Goal: Task Accomplishment & Management: Use online tool/utility

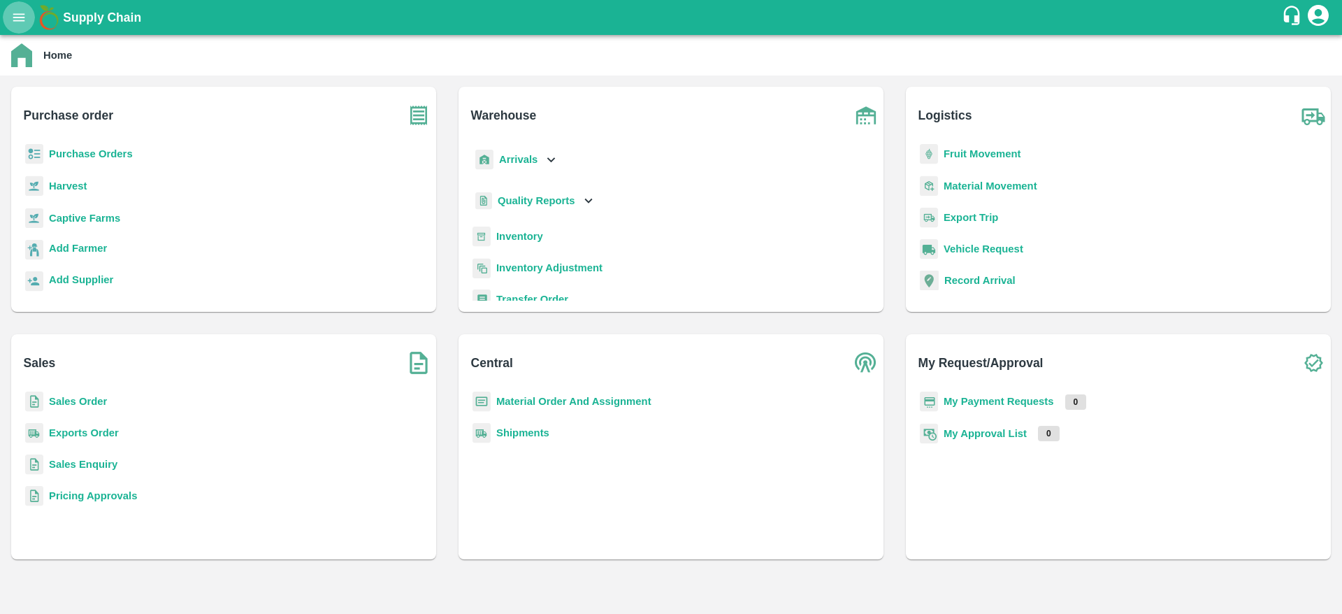
click at [15, 12] on icon "open drawer" at bounding box center [18, 17] width 15 height 15
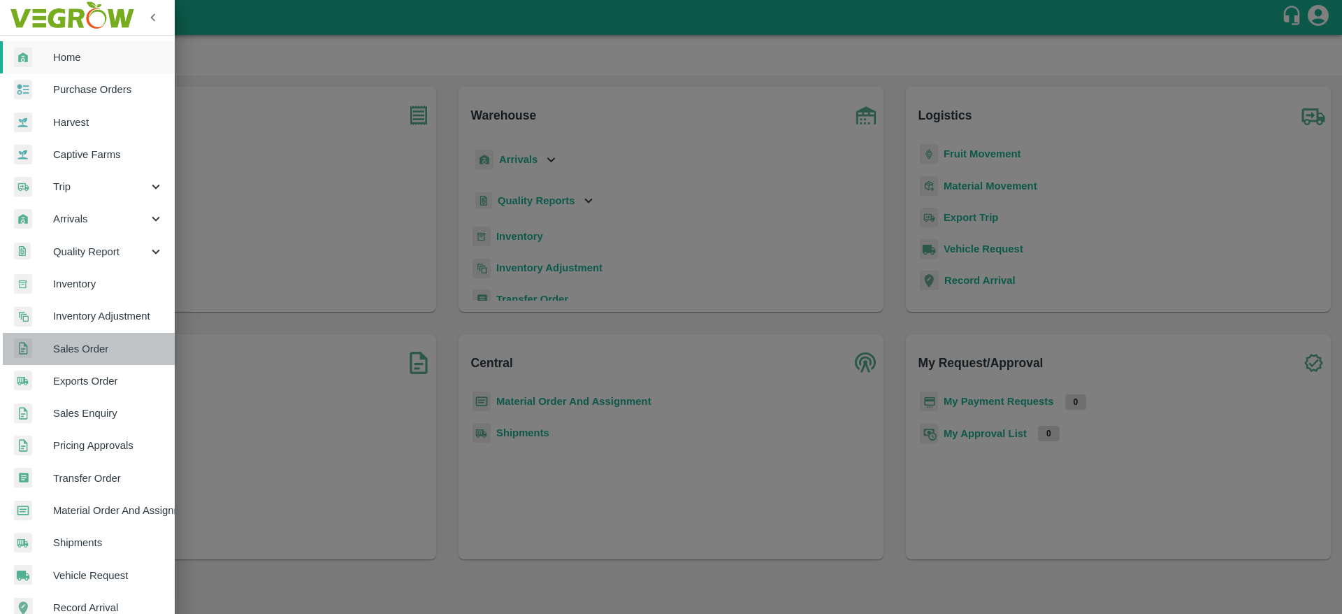
click at [95, 342] on span "Sales Order" at bounding box center [108, 348] width 110 height 15
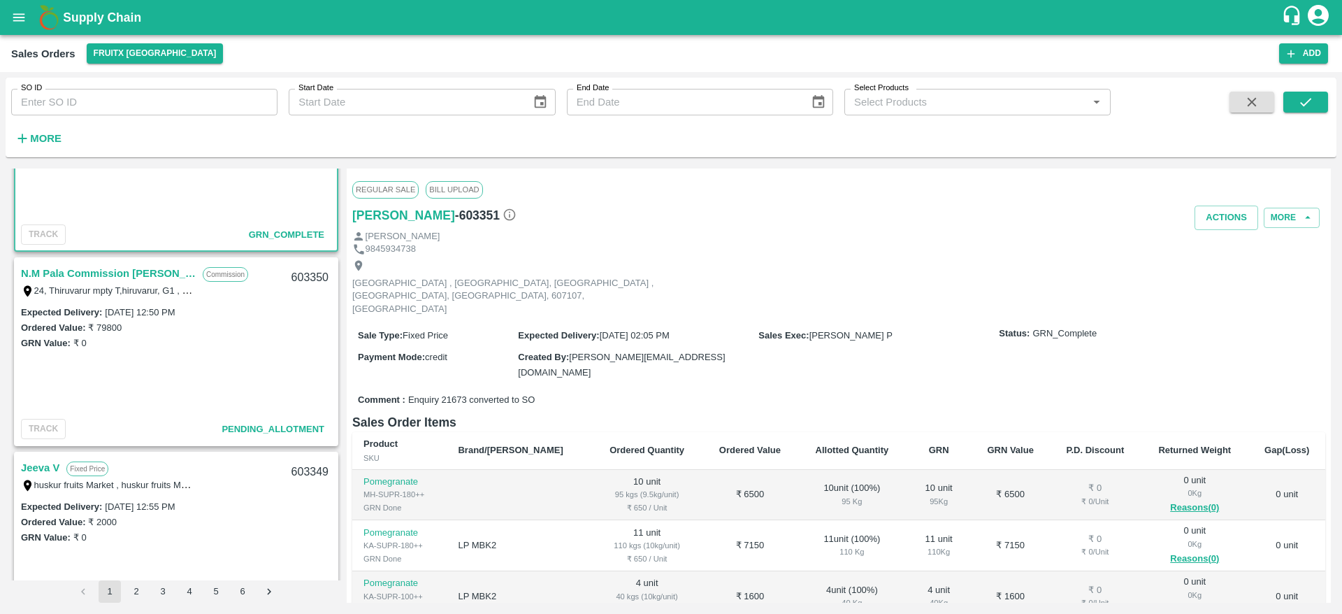
scroll to position [117, 0]
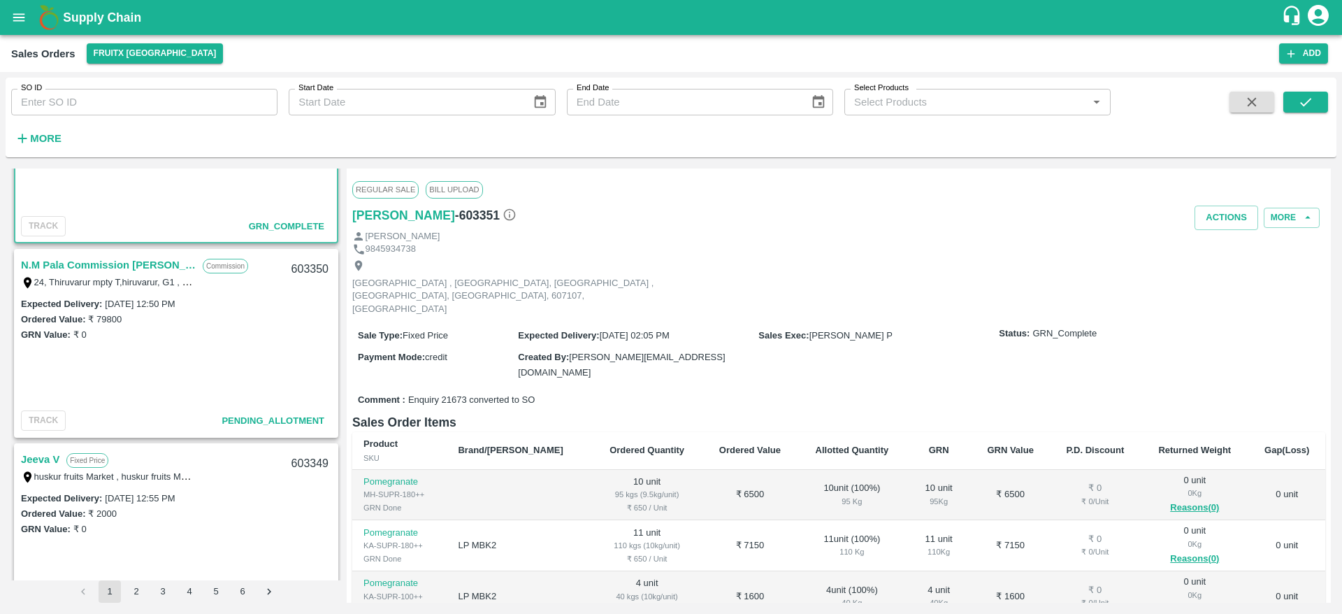
click at [85, 265] on link "N.M Pala Commission [PERSON_NAME]" at bounding box center [108, 265] width 175 height 18
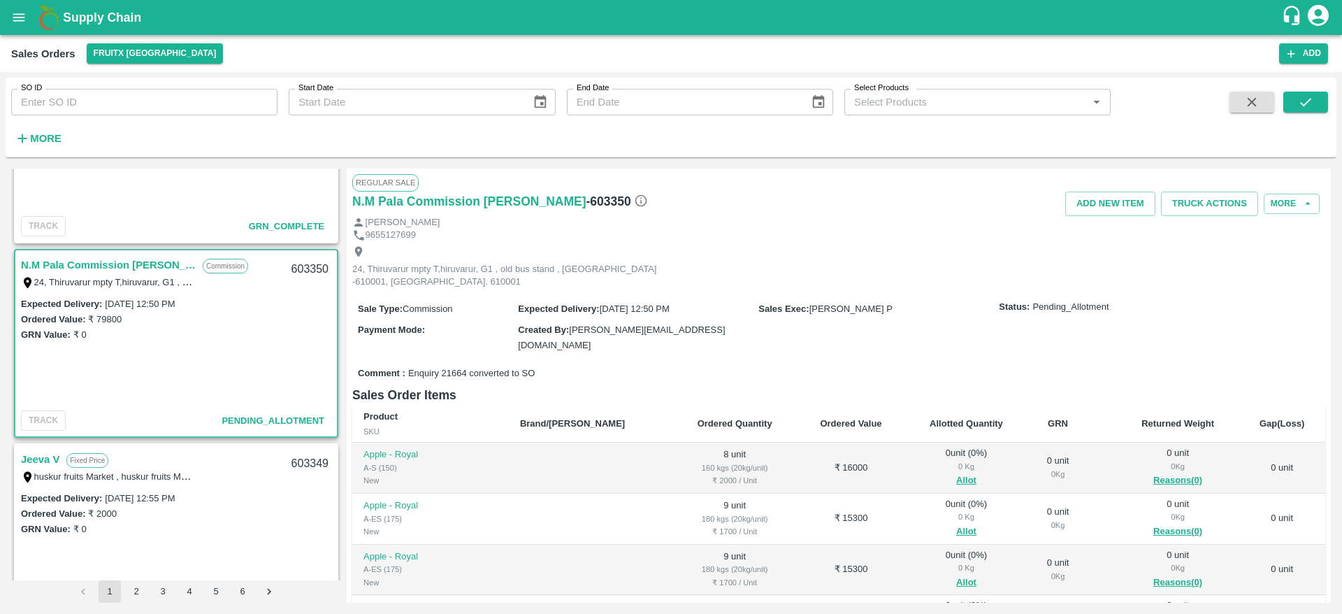
click at [85, 265] on link "N.M Pala Commission [PERSON_NAME]" at bounding box center [108, 265] width 175 height 18
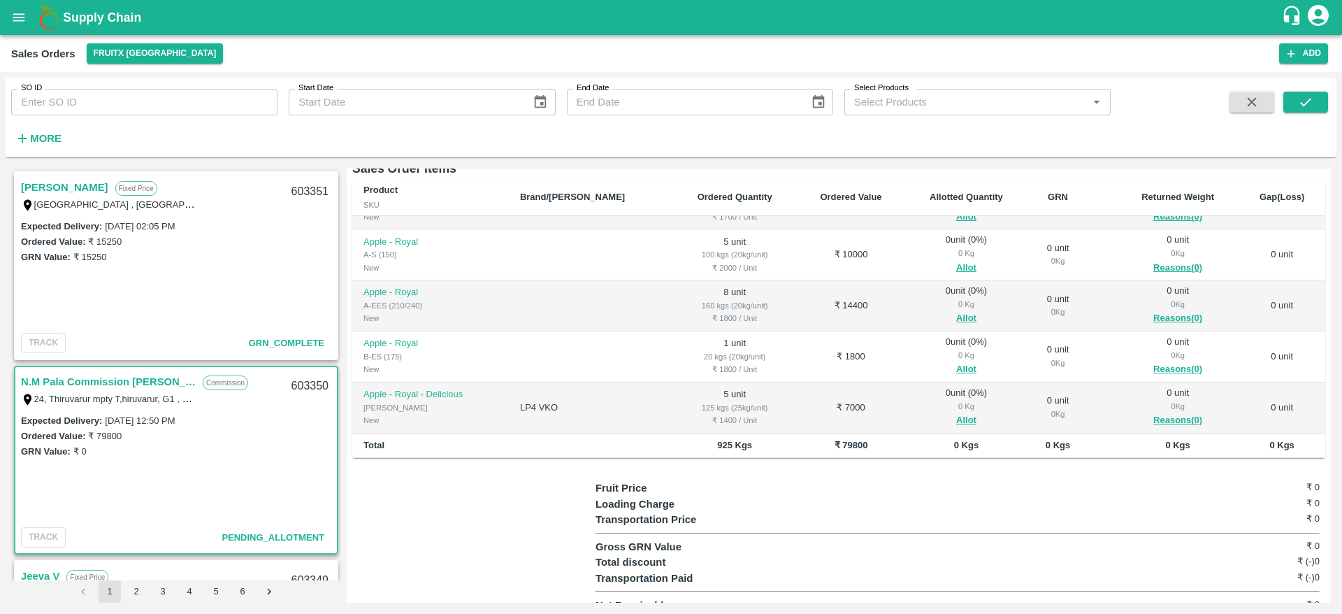
scroll to position [82, 0]
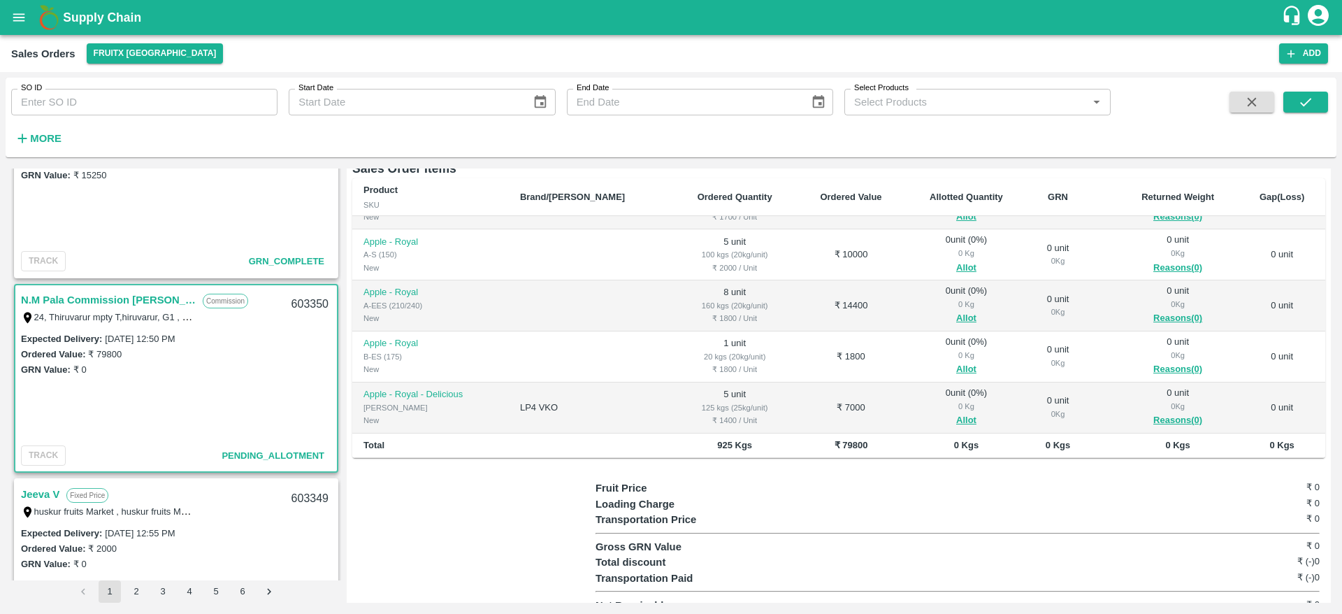
click at [111, 302] on link "N.M Pala Commission [PERSON_NAME]" at bounding box center [108, 300] width 175 height 18
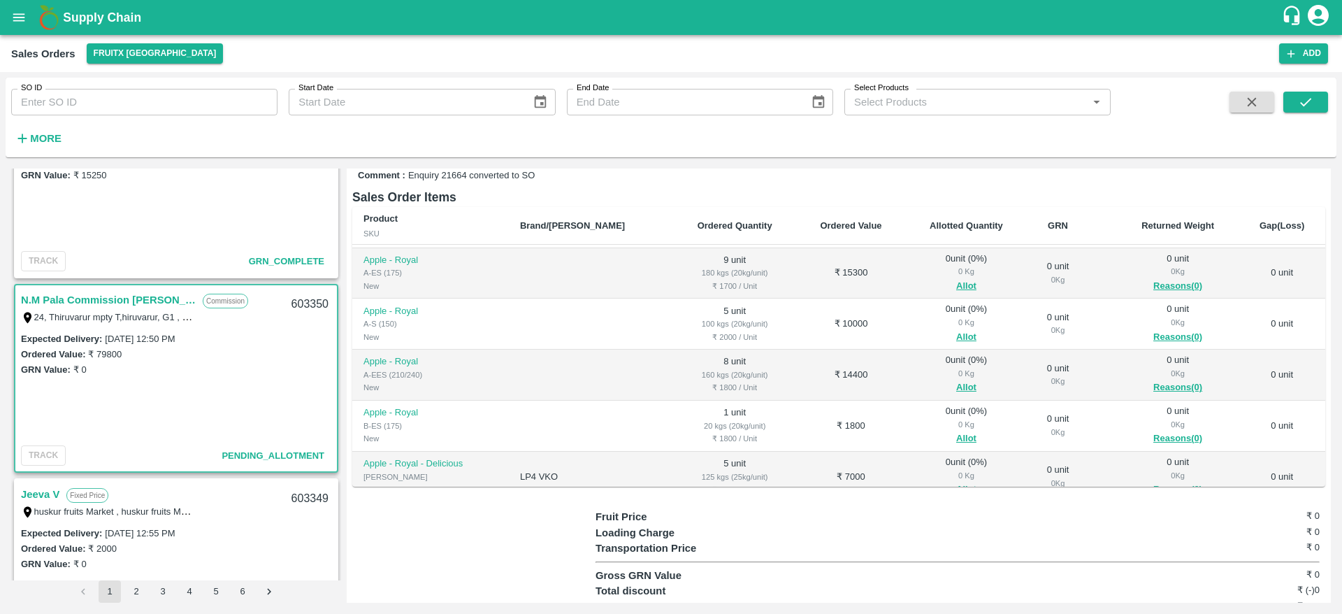
scroll to position [0, 0]
click at [956, 275] on button "Allot" at bounding box center [966, 283] width 20 height 16
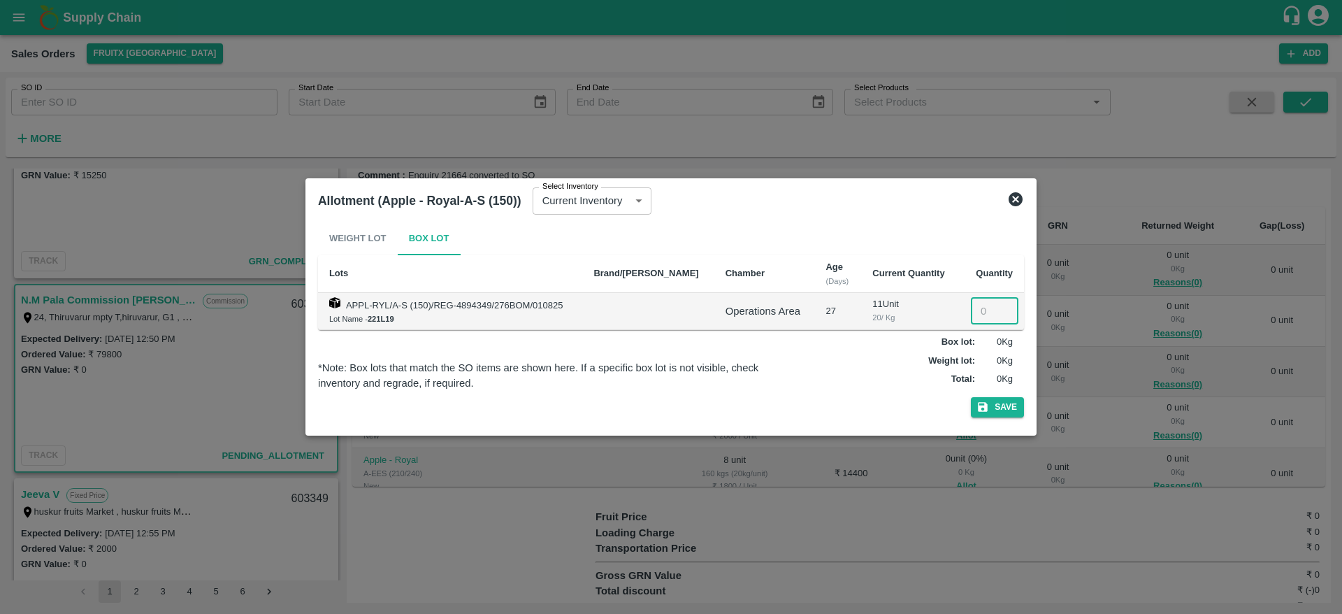
click at [984, 310] on input "number" at bounding box center [995, 311] width 48 height 27
type input "8"
click at [992, 408] on button "Save" at bounding box center [997, 407] width 53 height 20
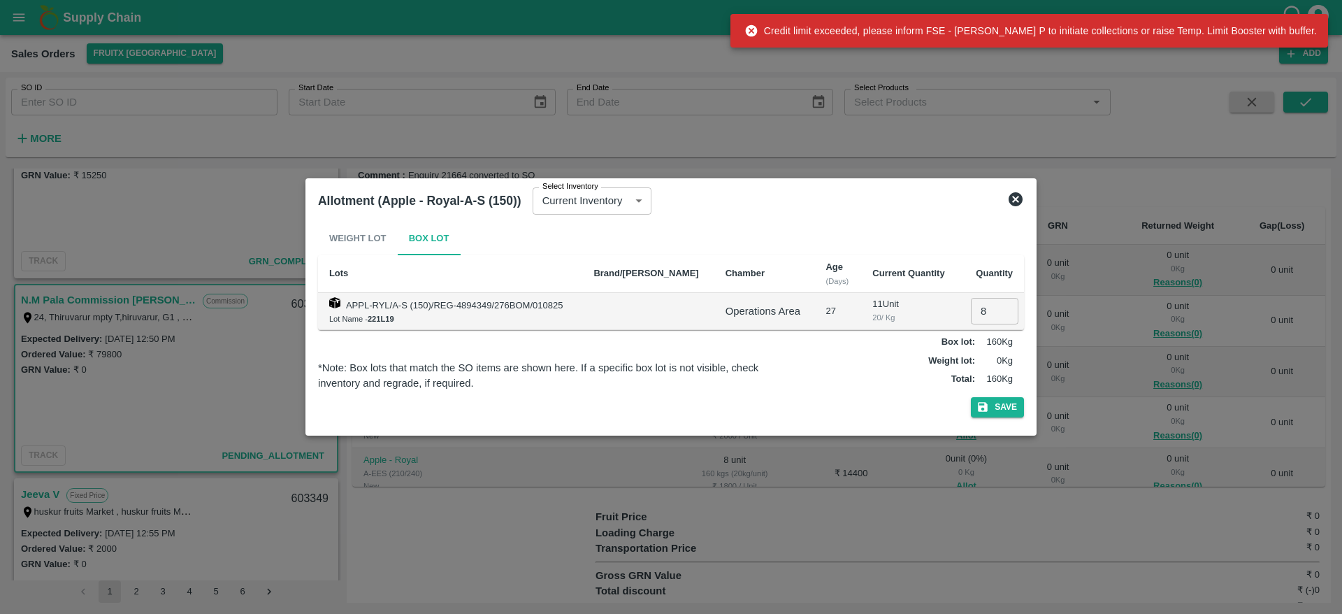
click at [1012, 199] on icon at bounding box center [1016, 199] width 14 height 14
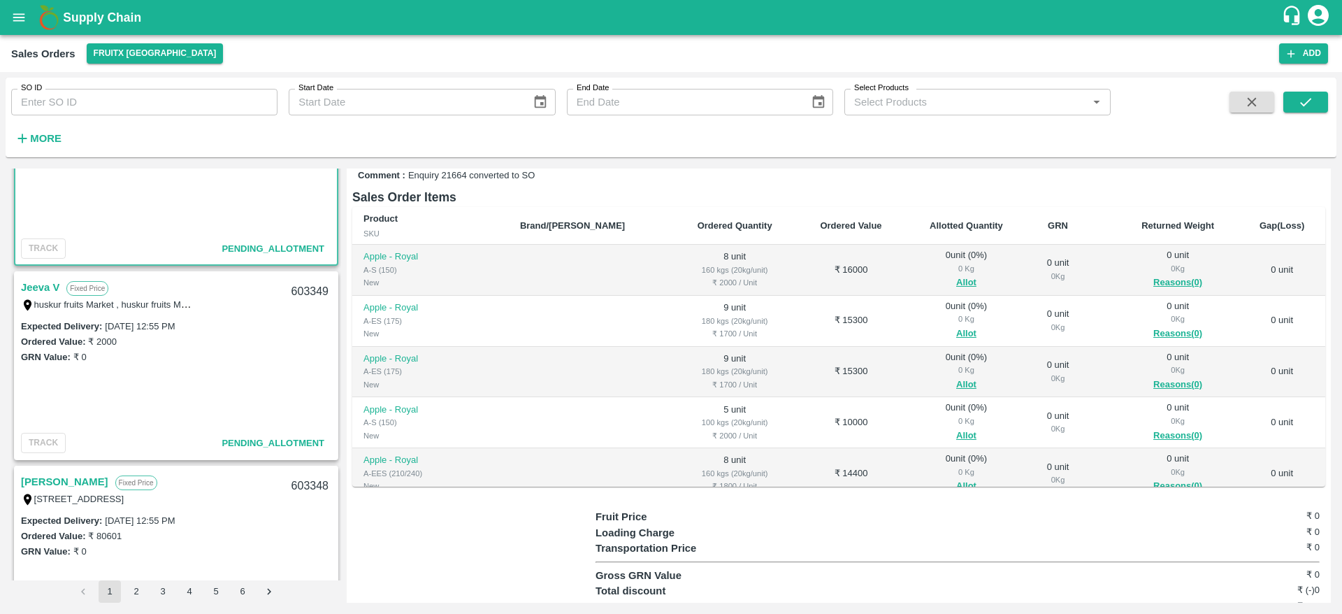
scroll to position [292, 0]
click at [38, 286] on link "Jeeva V" at bounding box center [40, 284] width 38 height 18
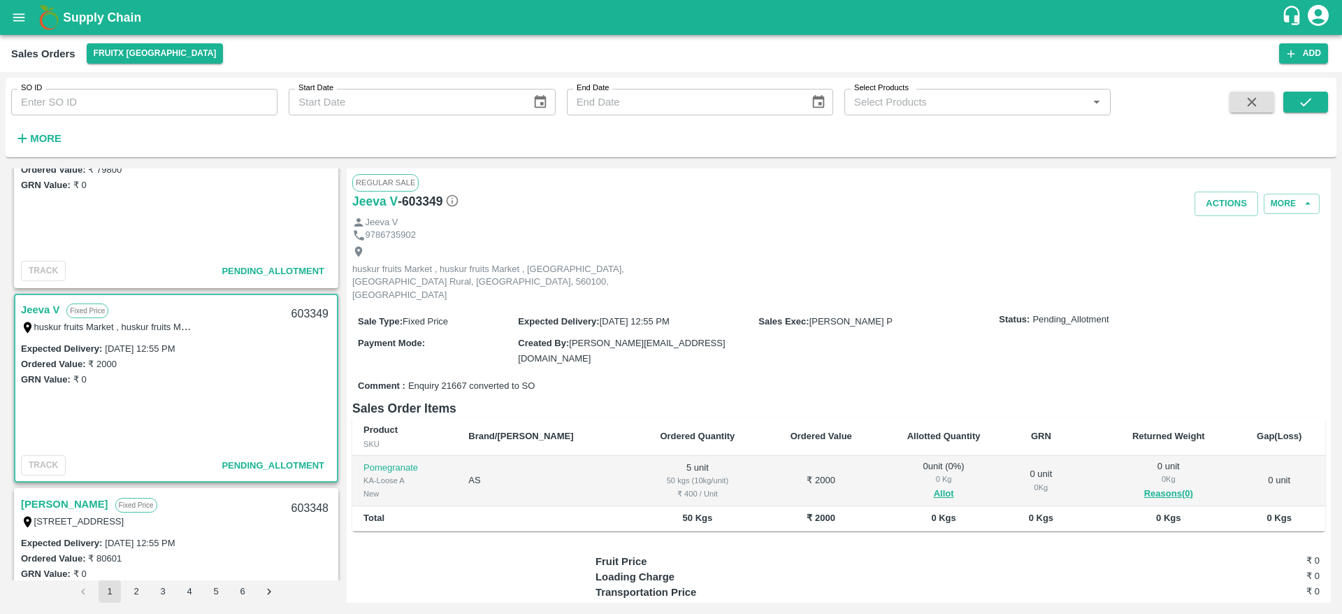
scroll to position [262, 0]
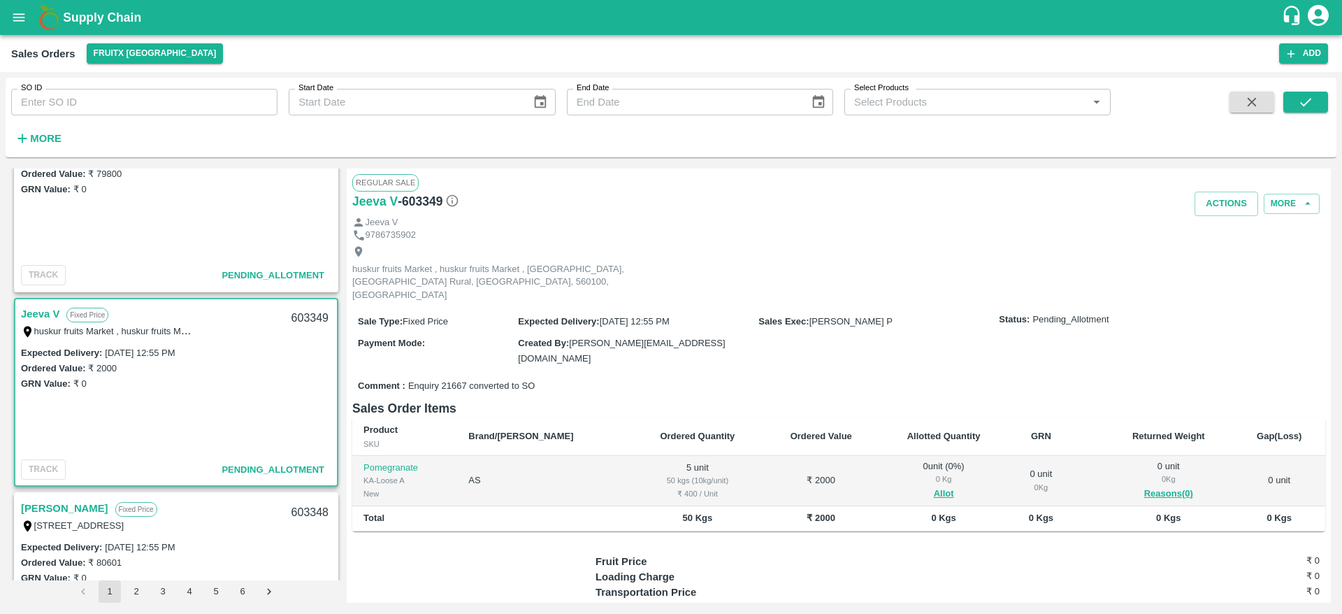
click at [45, 315] on link "Jeeva V" at bounding box center [40, 314] width 38 height 18
click at [934, 486] on button "Allot" at bounding box center [944, 494] width 20 height 16
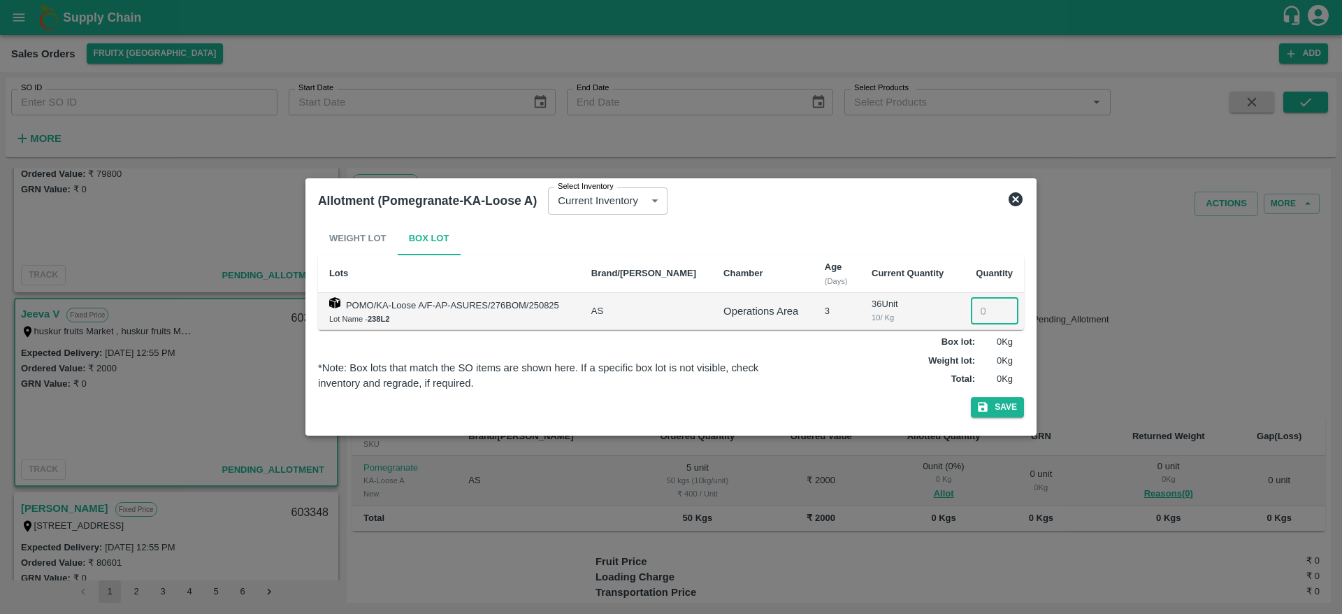
click at [988, 301] on input "number" at bounding box center [995, 311] width 48 height 27
type input "5"
click at [998, 412] on button "Save" at bounding box center [997, 407] width 53 height 20
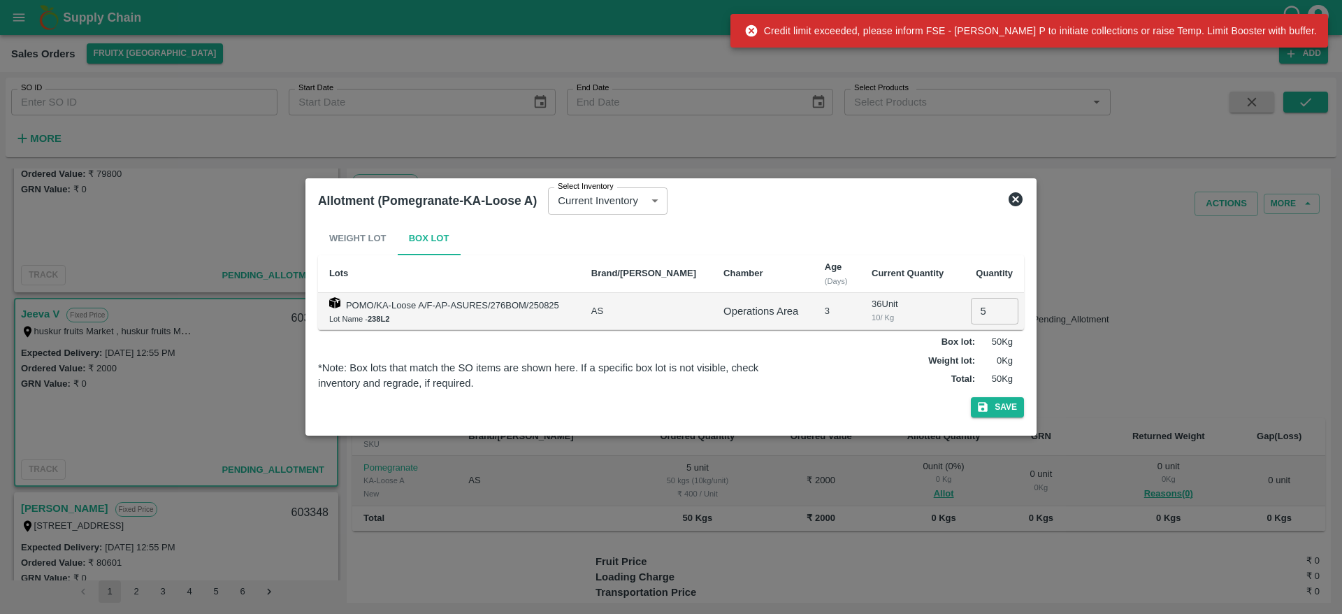
click at [1018, 190] on div "Allotment (Pomegranate-KA-Loose A) Select Inventory Current Inventory 2b20694f-…" at bounding box center [671, 200] width 717 height 31
click at [1018, 191] on icon at bounding box center [1015, 199] width 17 height 17
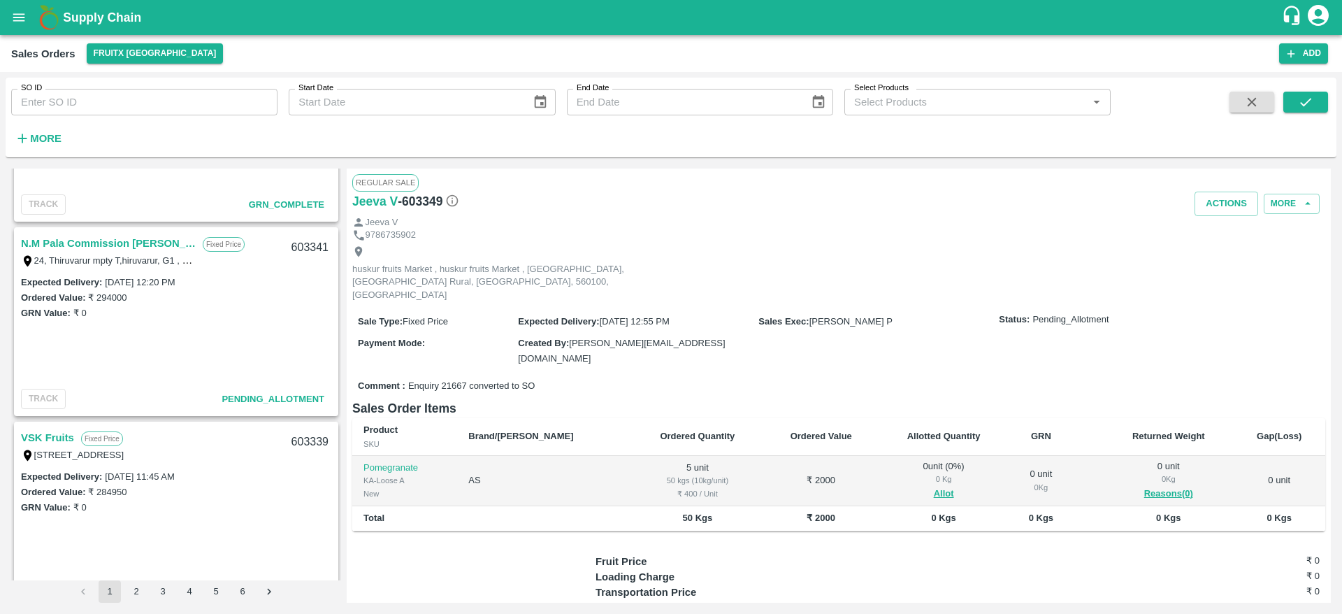
scroll to position [1853, 0]
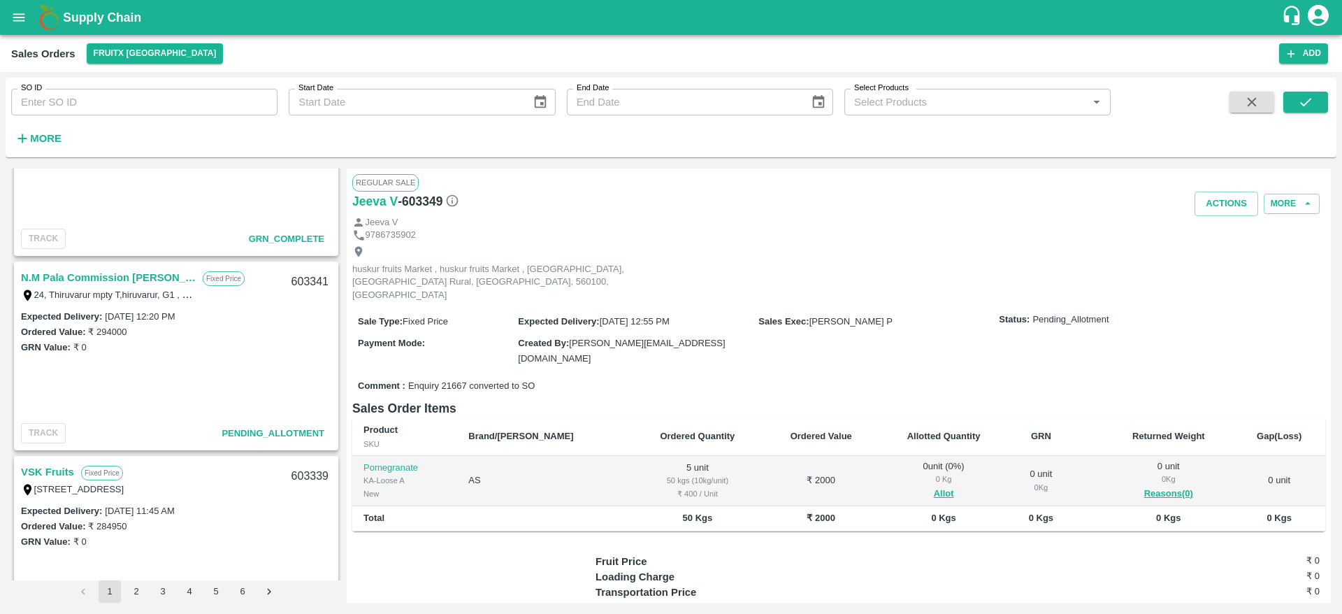
click at [38, 277] on link "N.M Pala Commission [PERSON_NAME]" at bounding box center [108, 277] width 175 height 18
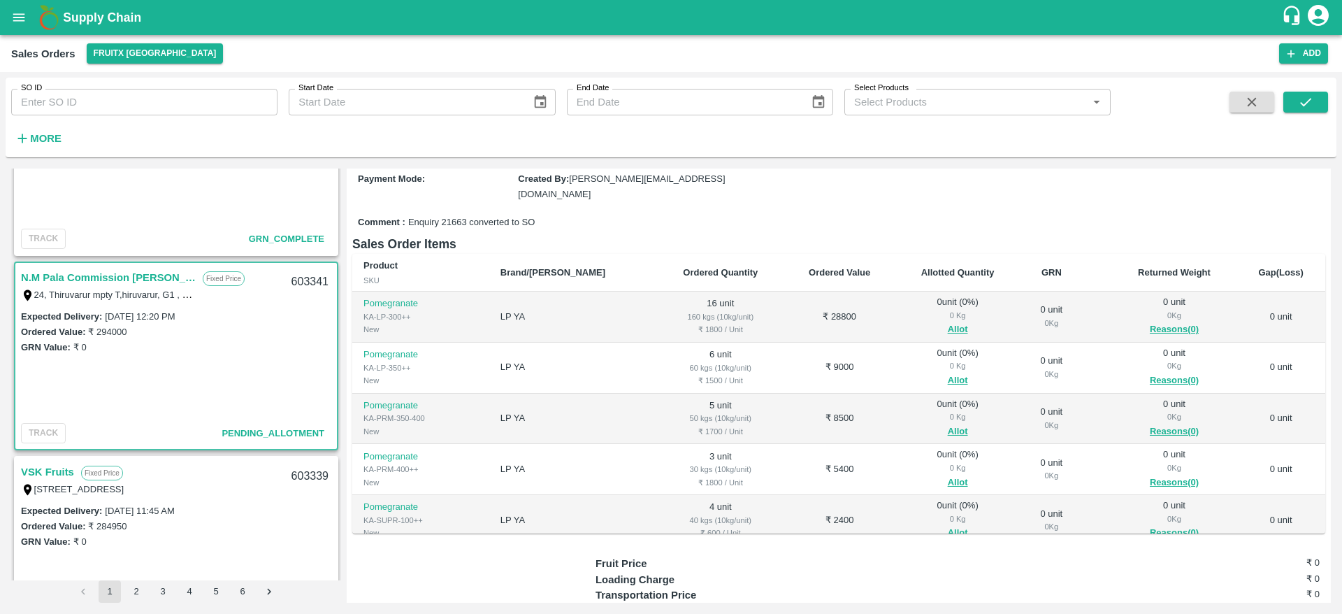
scroll to position [152, 0]
click at [948, 320] on button "Allot" at bounding box center [958, 328] width 20 height 16
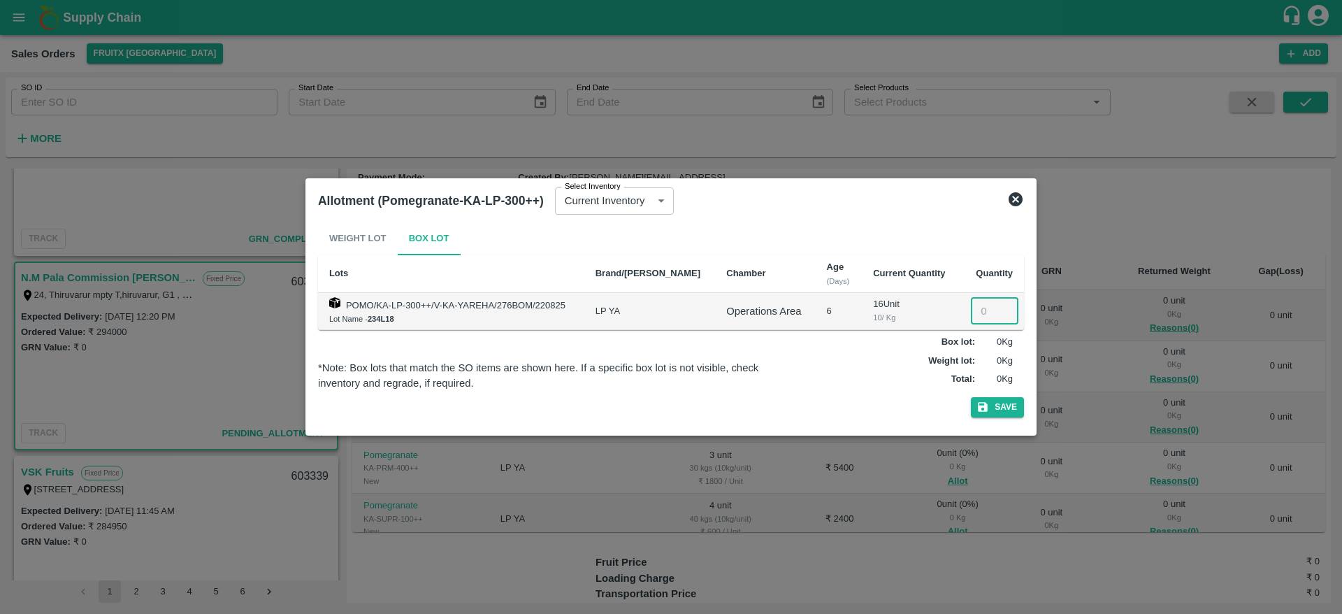
click at [984, 313] on input "number" at bounding box center [995, 311] width 48 height 27
type input "16"
click at [996, 406] on button "Save" at bounding box center [997, 407] width 53 height 20
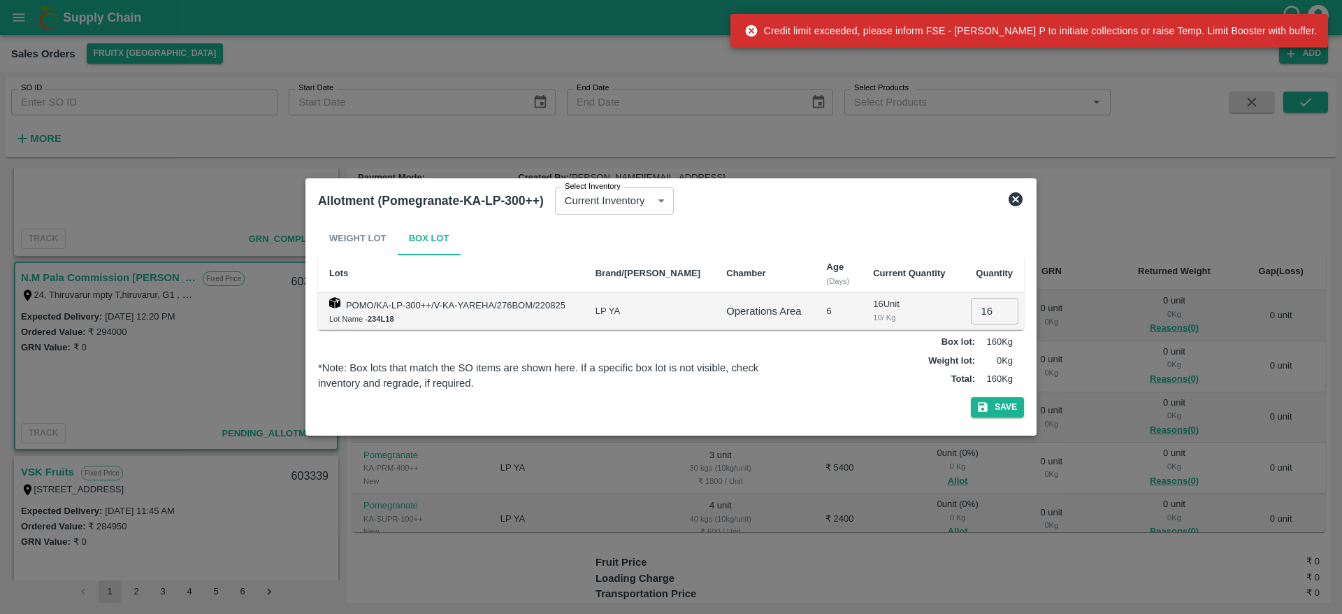
click at [1016, 205] on icon at bounding box center [1016, 199] width 14 height 14
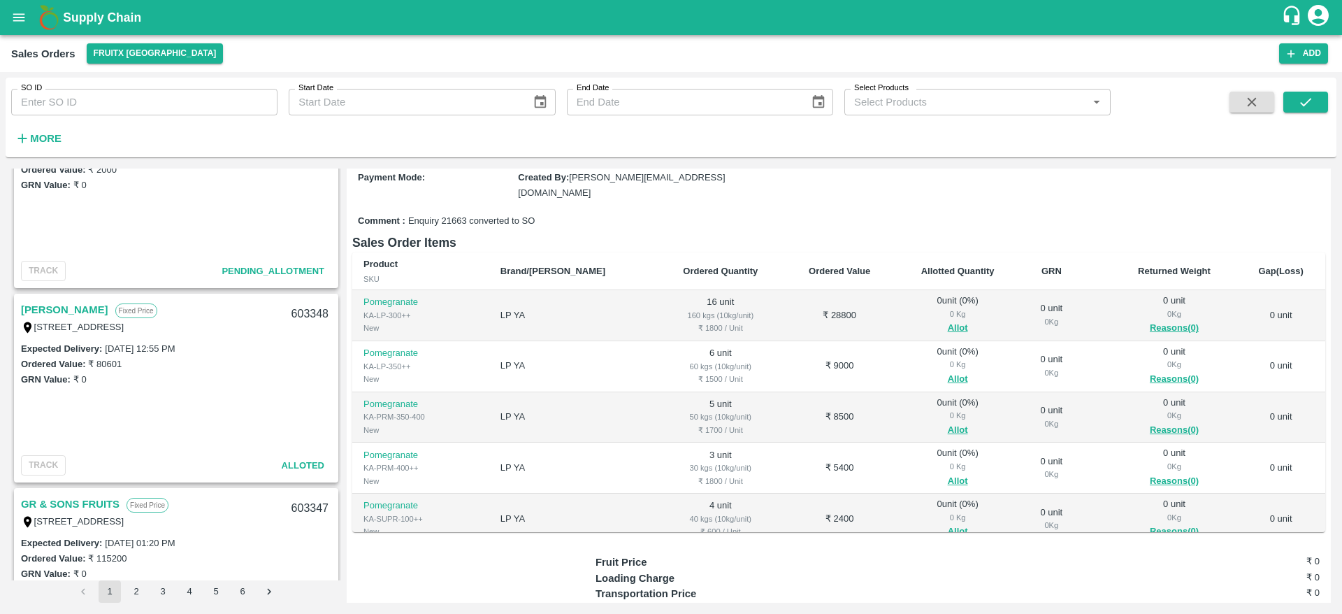
scroll to position [0, 0]
